Goal: Task Accomplishment & Management: Use online tool/utility

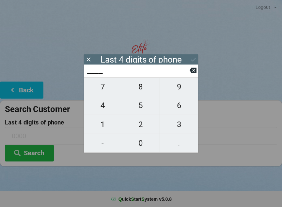
click at [178, 110] on span "6" at bounding box center [179, 105] width 38 height 14
type input "6___"
click at [147, 112] on span "5" at bounding box center [141, 105] width 38 height 14
type input "65__"
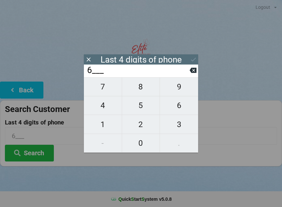
type input "65__"
click at [145, 130] on span "2" at bounding box center [141, 124] width 38 height 14
type input "652_"
click at [146, 144] on span "0" at bounding box center [141, 143] width 38 height 14
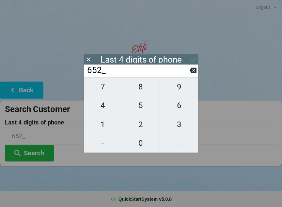
type input "6520"
click at [194, 73] on icon at bounding box center [193, 70] width 7 height 5
click at [196, 72] on icon at bounding box center [193, 70] width 7 height 5
click at [194, 73] on icon at bounding box center [193, 70] width 7 height 5
type input "6___"
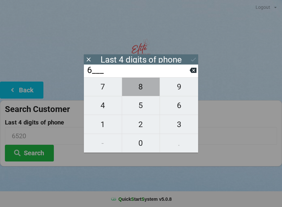
click at [143, 89] on span "8" at bounding box center [141, 87] width 38 height 14
type input "68__"
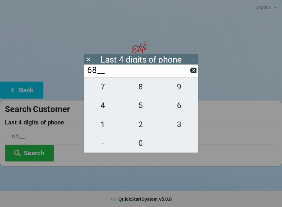
click at [143, 135] on button "0" at bounding box center [141, 143] width 38 height 19
type input "680_"
click at [142, 146] on span "0" at bounding box center [141, 143] width 38 height 14
type input "6800"
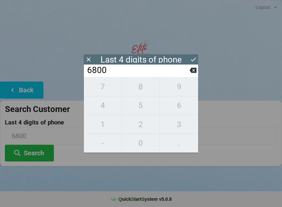
click at [196, 73] on icon at bounding box center [193, 70] width 7 height 5
click at [195, 75] on button at bounding box center [193, 70] width 7 height 9
type input "68__"
click at [145, 125] on span "2" at bounding box center [141, 124] width 38 height 14
type input "682_"
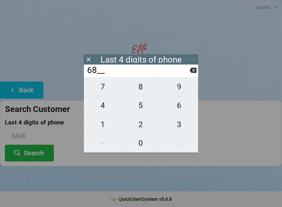
type input "682_"
click at [141, 144] on span "0" at bounding box center [141, 143] width 38 height 14
type input "6820"
click at [195, 57] on icon at bounding box center [193, 59] width 7 height 7
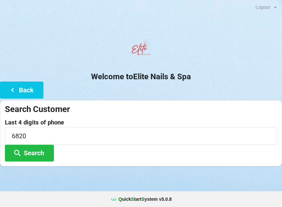
click at [38, 156] on button "Search" at bounding box center [29, 152] width 49 height 17
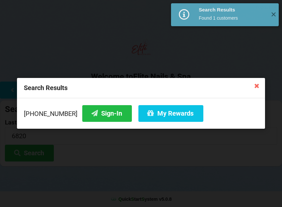
click at [256, 89] on icon at bounding box center [257, 85] width 10 height 10
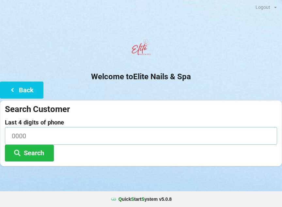
click at [104, 135] on input at bounding box center [141, 135] width 273 height 17
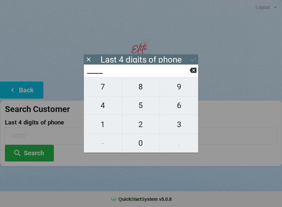
click at [184, 86] on span "9" at bounding box center [179, 87] width 38 height 14
type input "9___"
click at [182, 87] on span "9" at bounding box center [179, 87] width 38 height 14
type input "99__"
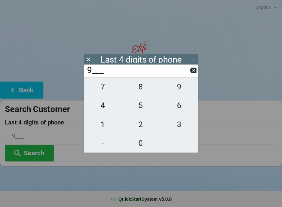
type input "99__"
click at [148, 90] on span "8" at bounding box center [141, 87] width 38 height 14
type input "998_"
click at [111, 122] on span "1" at bounding box center [103, 124] width 38 height 14
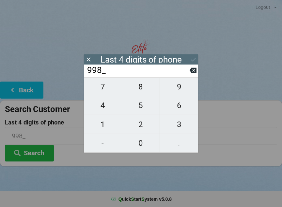
type input "9981"
click at [193, 55] on button at bounding box center [193, 59] width 7 height 9
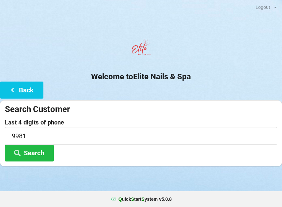
click at [37, 155] on button "Search" at bounding box center [29, 152] width 49 height 17
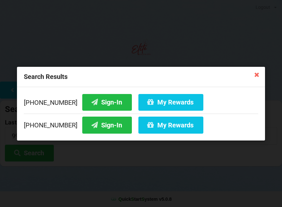
click at [103, 129] on button "Sign-In" at bounding box center [107, 124] width 50 height 17
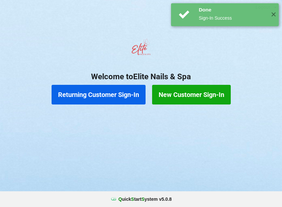
click at [115, 98] on button "Returning Customer Sign-In" at bounding box center [99, 95] width 94 height 20
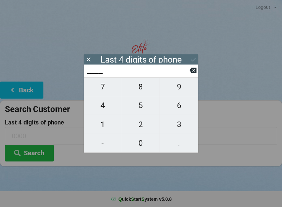
click at [180, 92] on span "9" at bounding box center [179, 87] width 38 height 14
type input "9___"
click at [178, 86] on span "9" at bounding box center [179, 87] width 38 height 14
type input "99__"
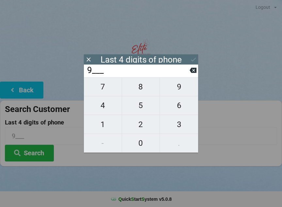
type input "99__"
click at [146, 86] on span "8" at bounding box center [141, 87] width 38 height 14
type input "998_"
click at [108, 123] on span "1" at bounding box center [103, 124] width 38 height 14
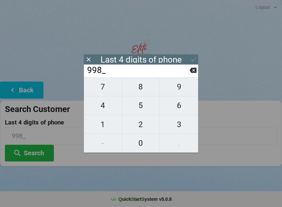
type input "9981"
click at [196, 61] on icon at bounding box center [193, 59] width 7 height 7
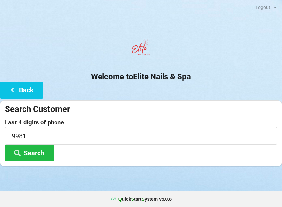
click at [31, 153] on button "Search" at bounding box center [29, 152] width 49 height 17
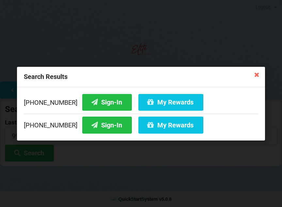
click at [171, 131] on button "My Rewards" at bounding box center [171, 124] width 65 height 17
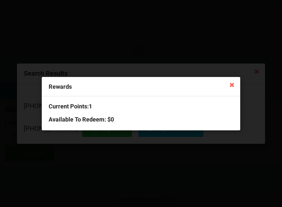
click at [227, 91] on div "Rewards" at bounding box center [141, 86] width 199 height 19
click at [233, 89] on icon at bounding box center [232, 84] width 10 height 10
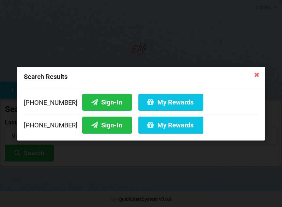
click at [97, 126] on button "Sign-In" at bounding box center [107, 124] width 50 height 17
